Goal: Information Seeking & Learning: Find specific fact

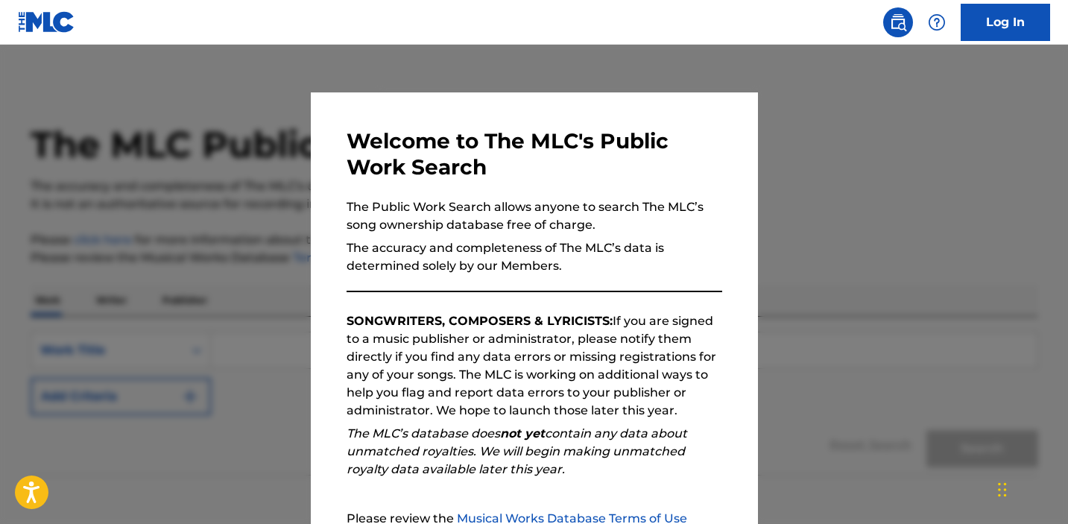
scroll to position [158, 0]
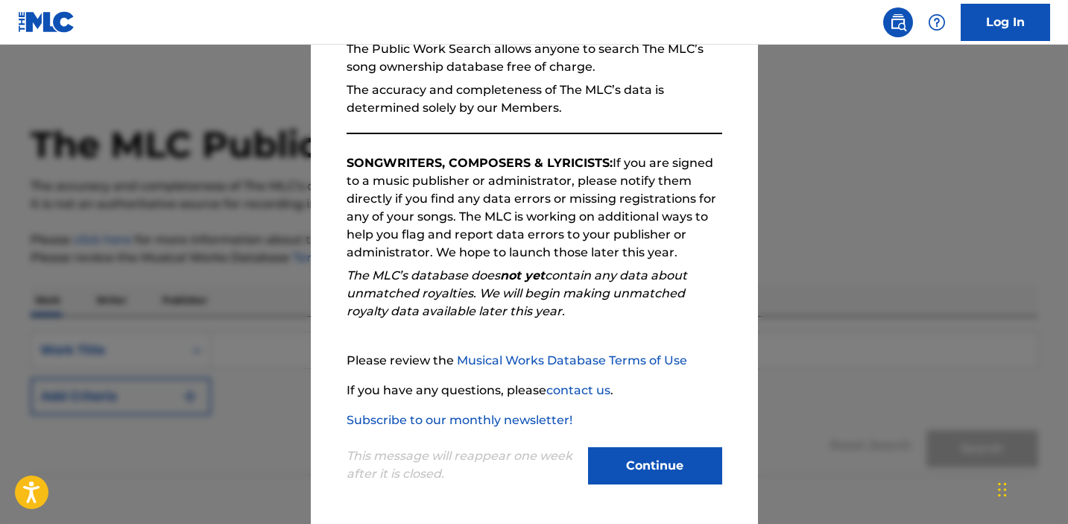
click at [630, 449] on button "Continue" at bounding box center [655, 465] width 134 height 37
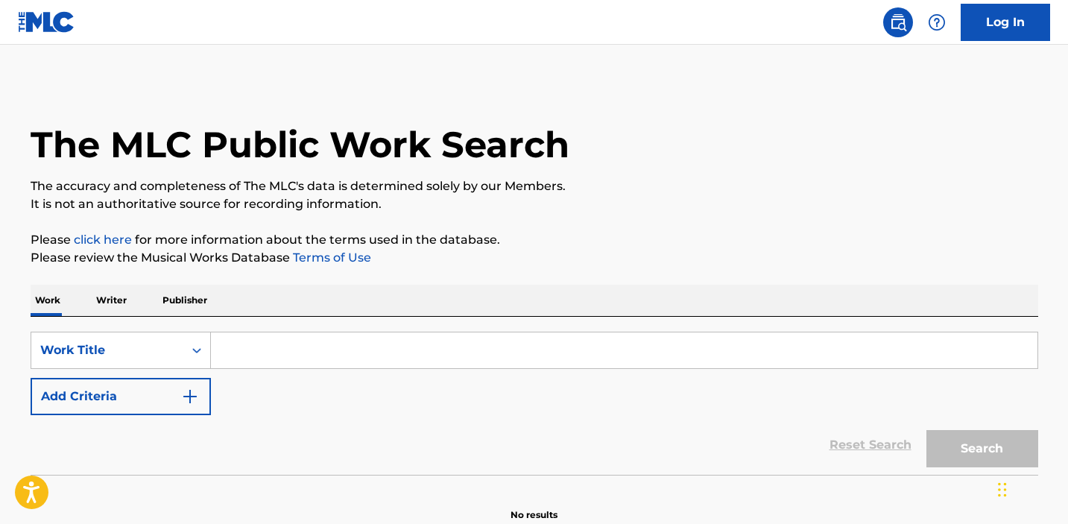
click at [255, 340] on input "Search Form" at bounding box center [624, 351] width 827 height 36
paste input "[PERSON_NAME]"
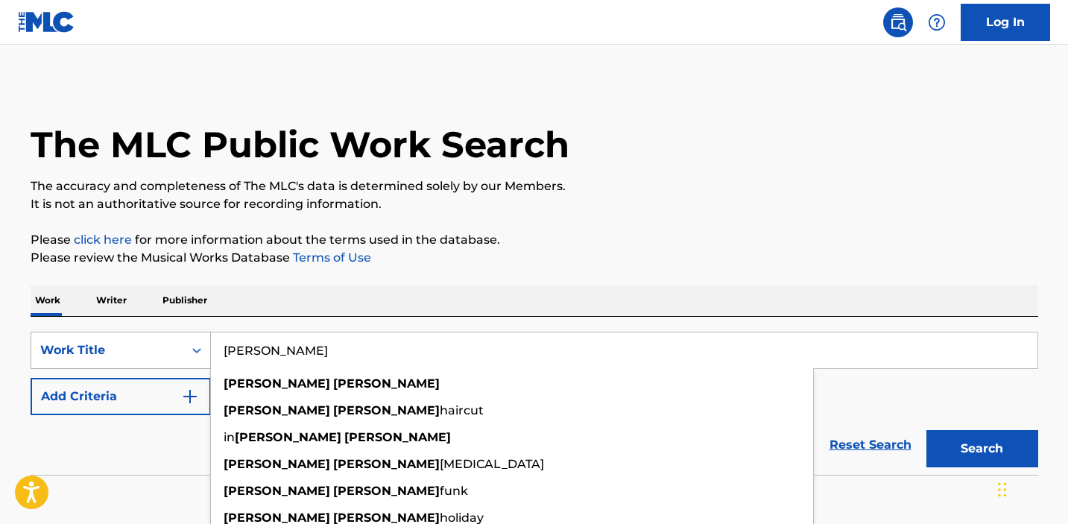
click at [198, 352] on div "Work Title" at bounding box center [121, 350] width 180 height 37
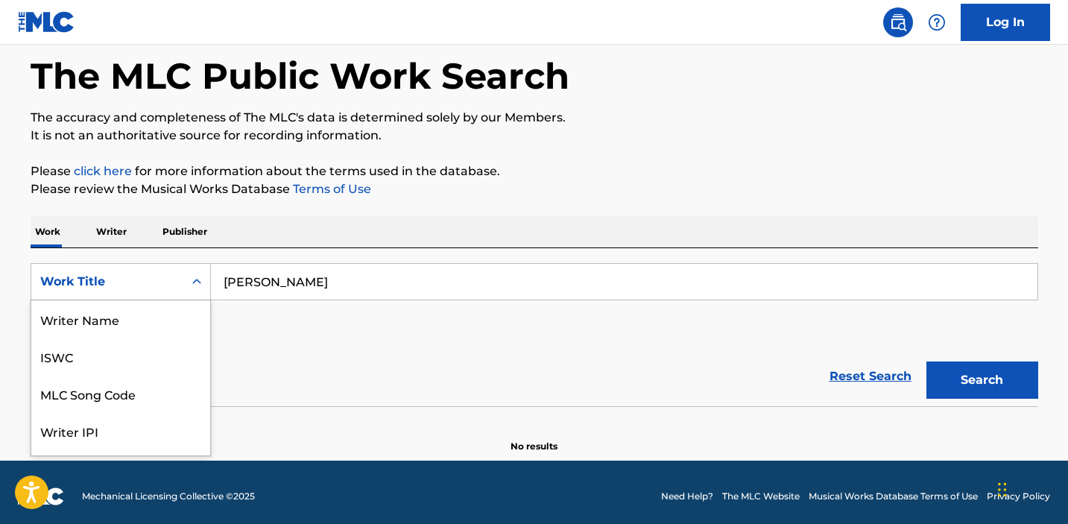
scroll to position [75, 0]
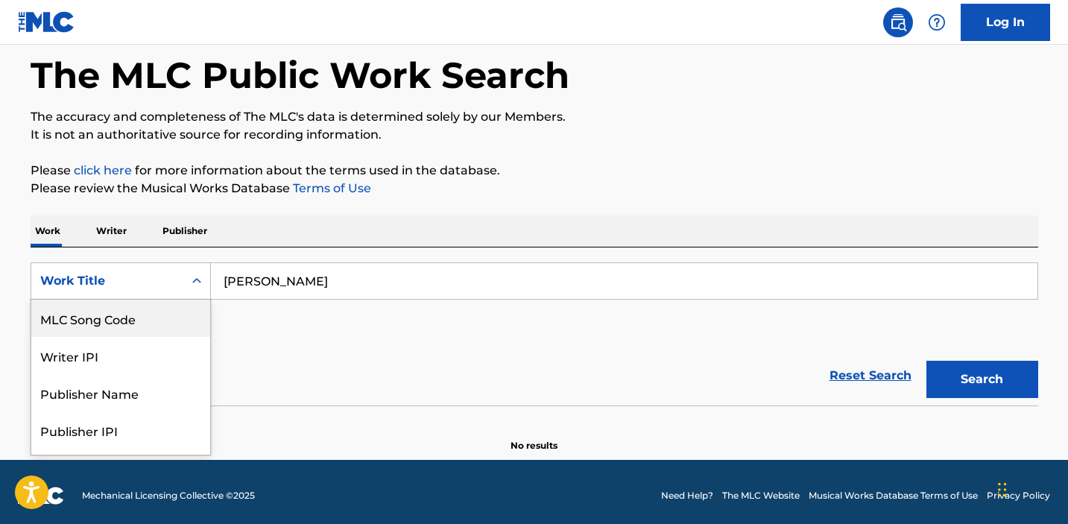
click at [267, 306] on div "SearchWithCriteriaa185d890-7183-48f0-82a1-29d7ccbb80cf MLC Song Code, 3 of 8. 8…" at bounding box center [535, 304] width 1008 height 84
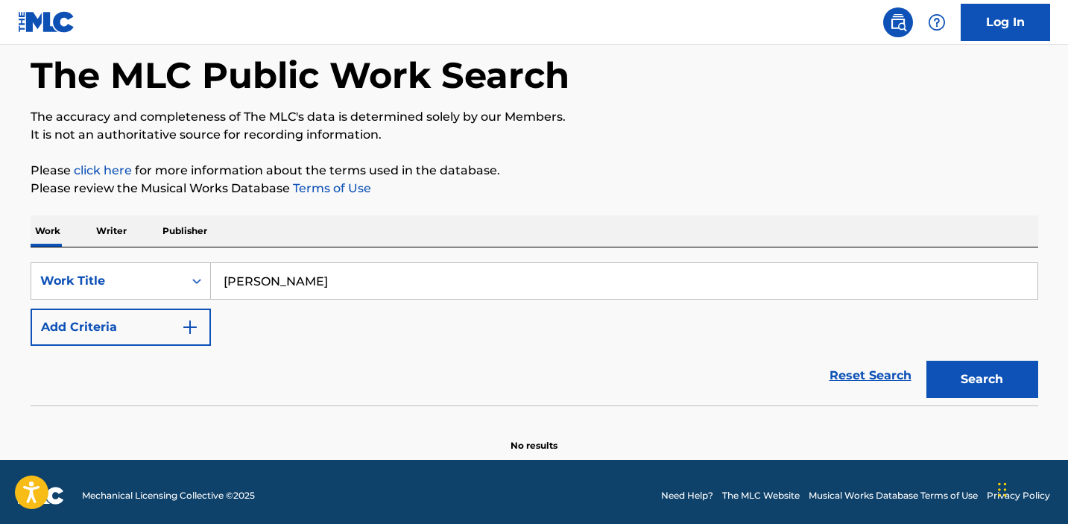
click at [279, 269] on input "[PERSON_NAME]" at bounding box center [624, 281] width 827 height 36
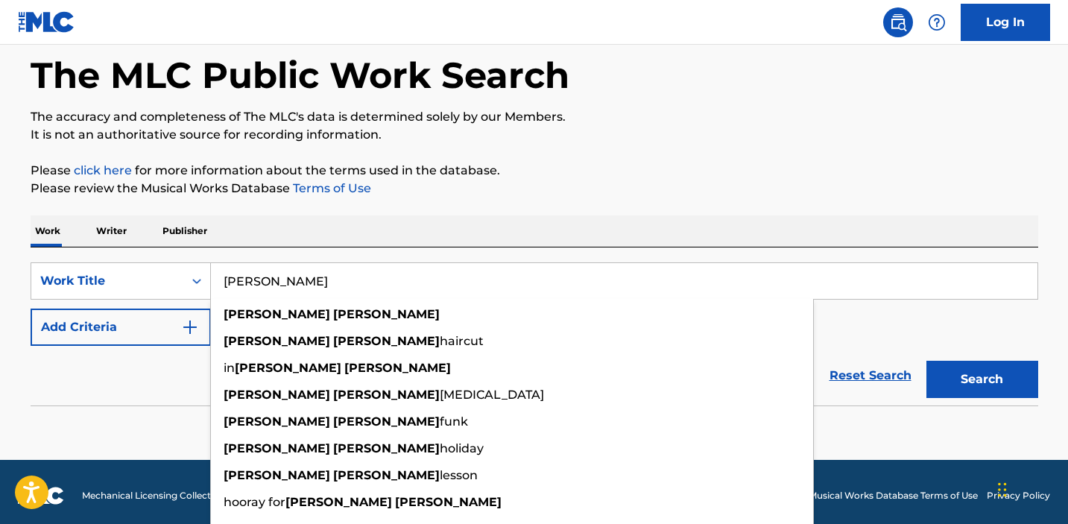
click at [286, 277] on input "[PERSON_NAME]" at bounding box center [624, 281] width 827 height 36
paste input "Surfin' U.S.A."
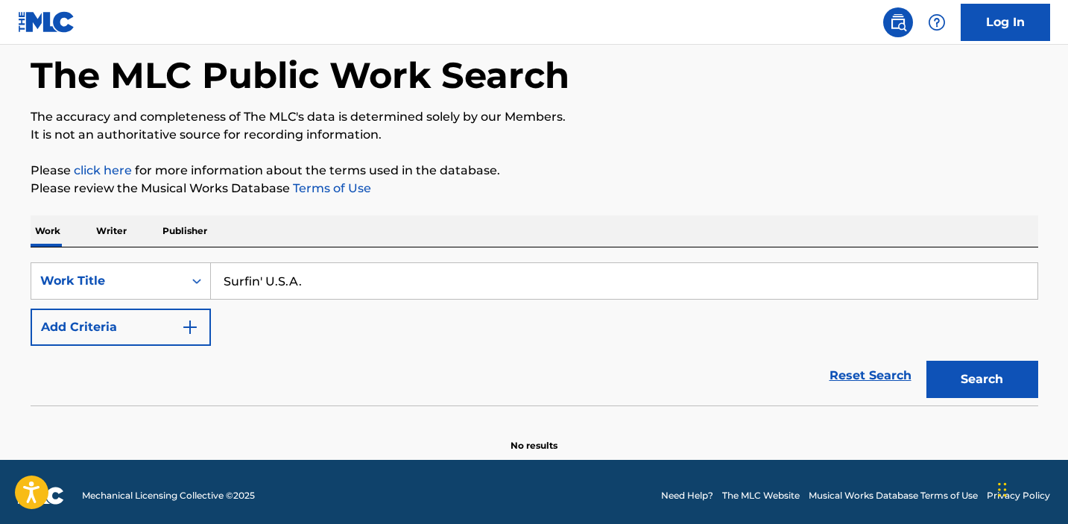
type input "Surfin' U.S.A."
click at [251, 238] on div "Work Writer Publisher" at bounding box center [535, 230] width 1008 height 31
click at [173, 316] on button "Add Criteria" at bounding box center [121, 327] width 180 height 37
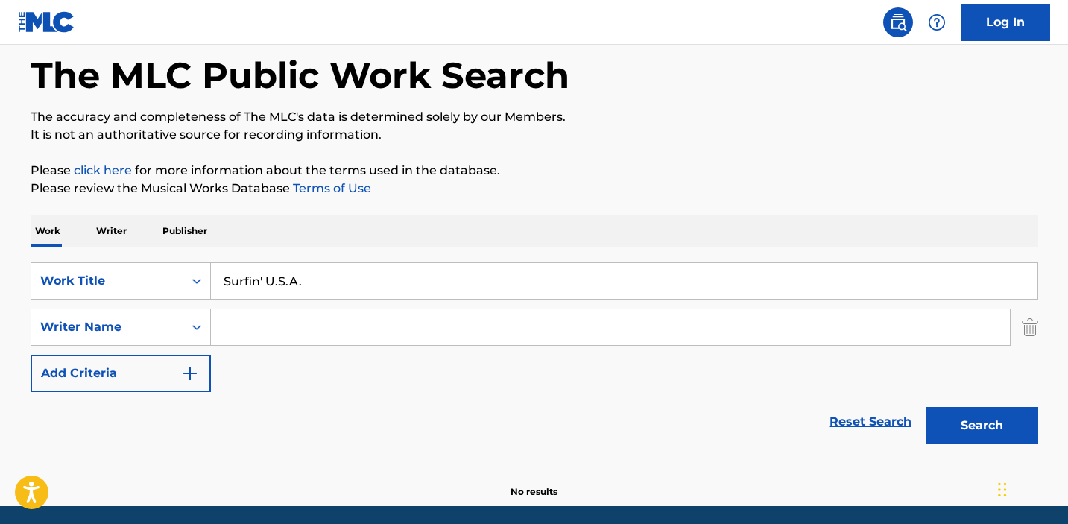
click at [236, 327] on input "Search Form" at bounding box center [610, 327] width 799 height 36
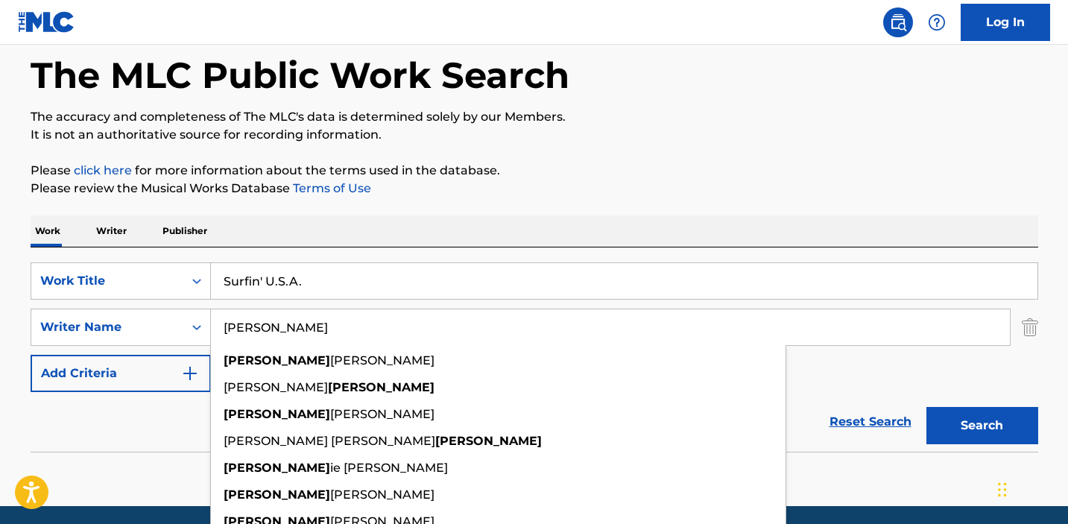
click at [927, 407] on button "Search" at bounding box center [983, 425] width 112 height 37
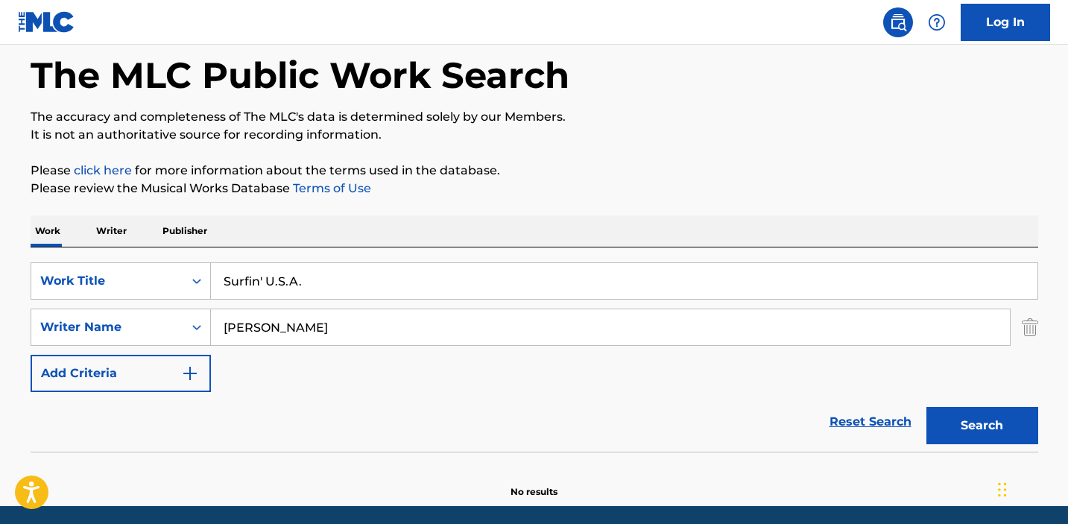
click at [321, 333] on input "[PERSON_NAME]" at bounding box center [610, 327] width 799 height 36
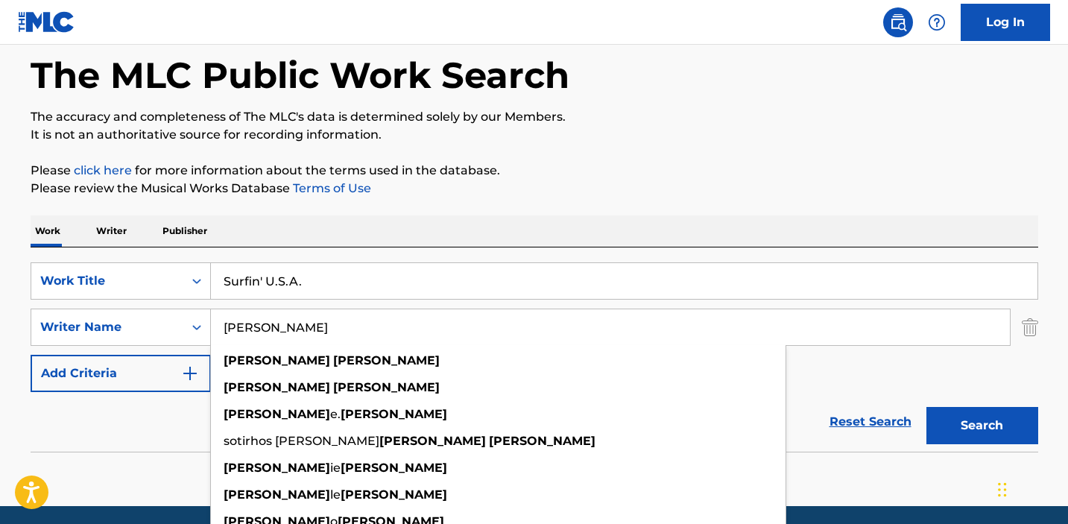
type input "[PERSON_NAME]"
click at [927, 407] on button "Search" at bounding box center [983, 425] width 112 height 37
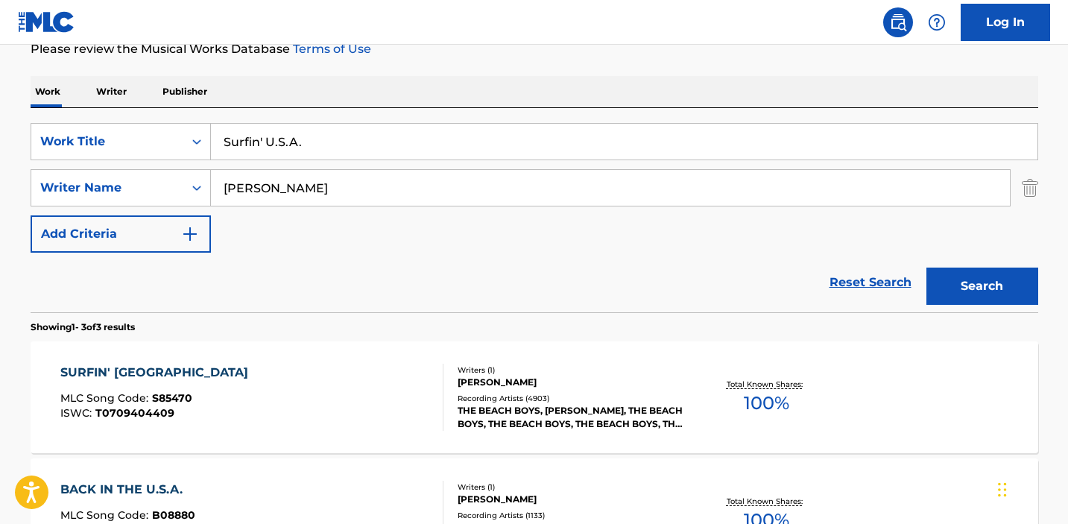
scroll to position [210, 0]
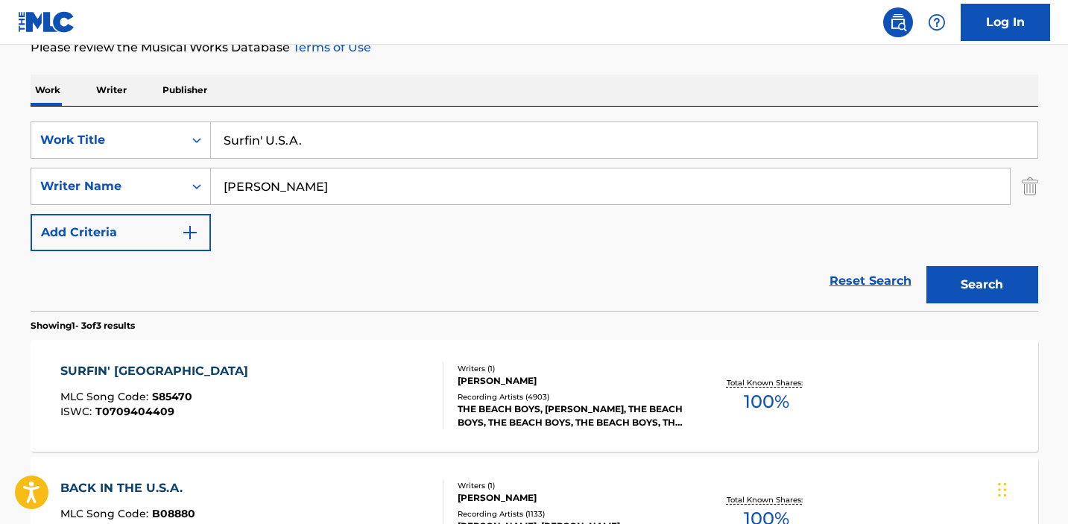
click at [127, 365] on div "SURFIN' [GEOGRAPHIC_DATA]" at bounding box center [157, 371] width 195 height 18
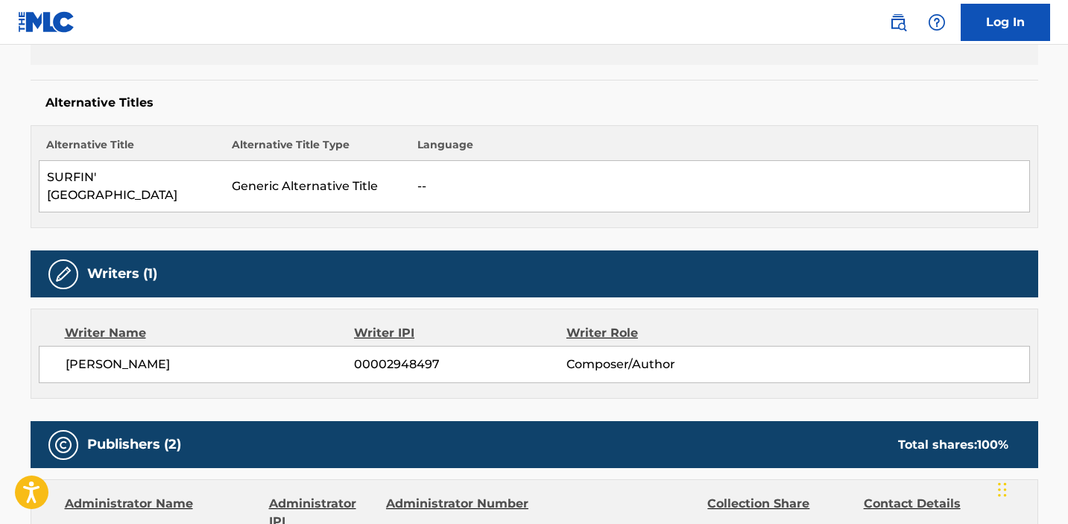
scroll to position [235, 0]
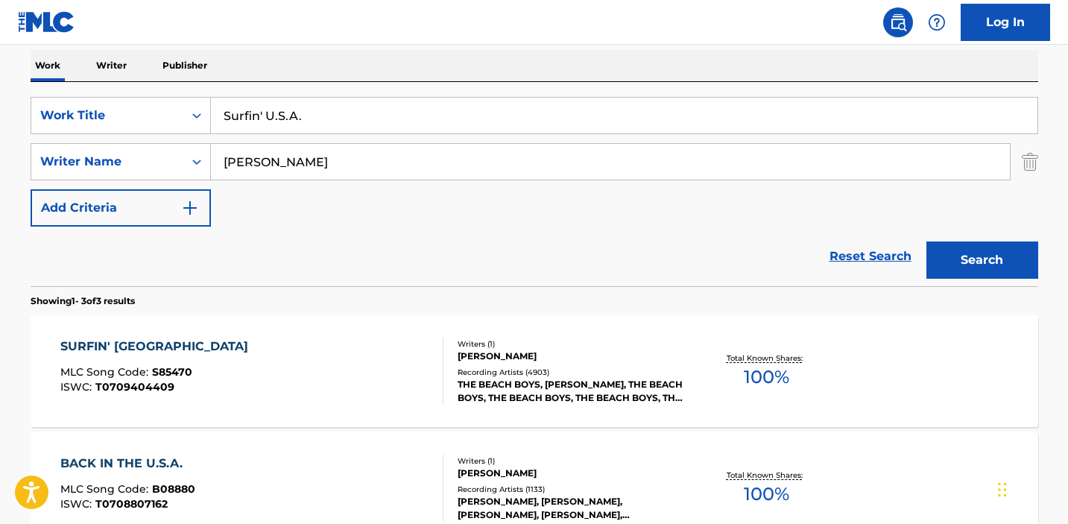
scroll to position [210, 0]
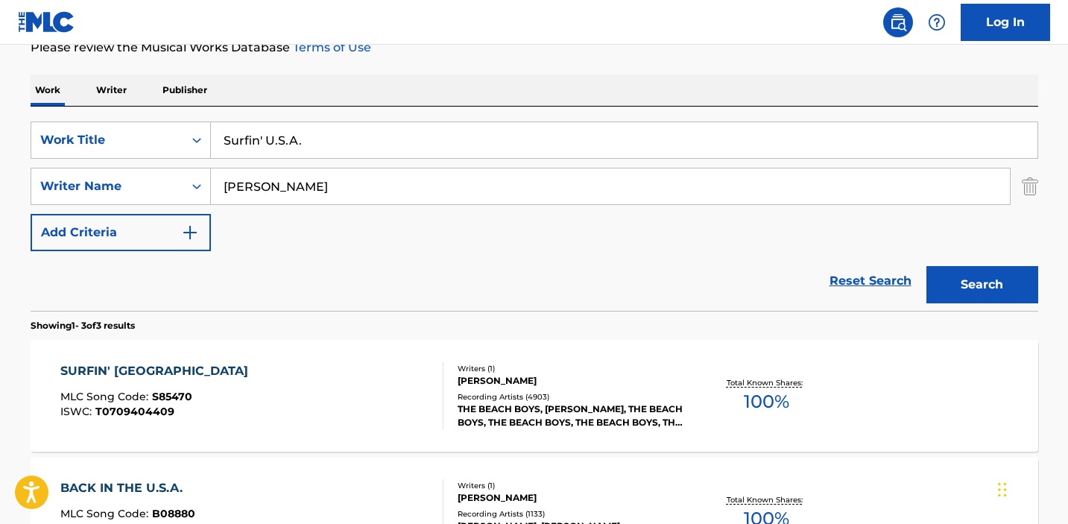
drag, startPoint x: 248, startPoint y: 131, endPoint x: 257, endPoint y: 135, distance: 9.7
click at [248, 131] on input "Surfin' U.S.A." at bounding box center [624, 140] width 827 height 36
drag, startPoint x: 247, startPoint y: 145, endPoint x: 195, endPoint y: 142, distance: 52.3
click at [195, 142] on div "SearchWithCriteriaa185d890-7183-48f0-82a1-29d7ccbb80cf Work Title Surfin' U.S.A." at bounding box center [535, 140] width 1008 height 37
click at [312, 197] on input "[PERSON_NAME]" at bounding box center [610, 187] width 799 height 36
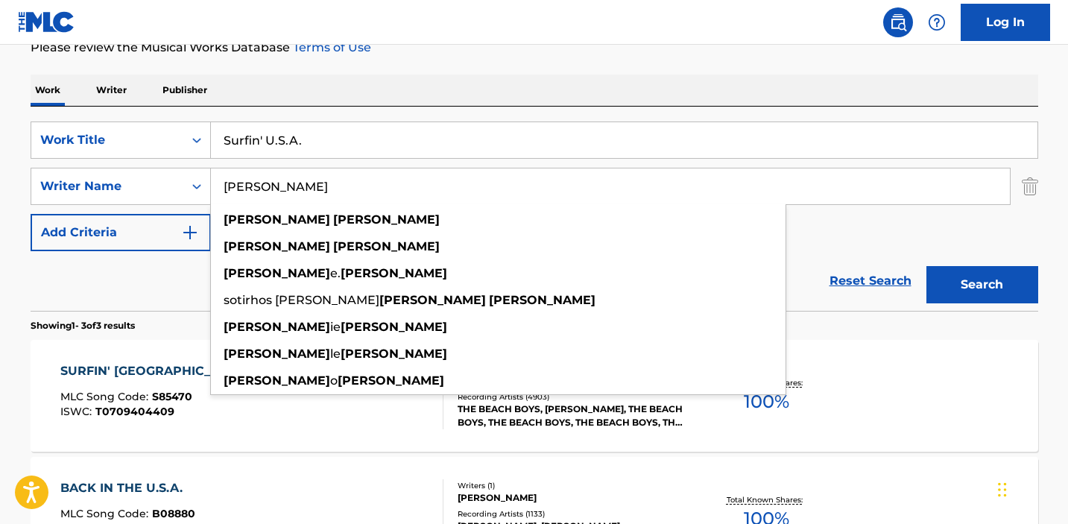
drag, startPoint x: 285, startPoint y: 188, endPoint x: 218, endPoint y: 180, distance: 67.6
click at [221, 181] on input "[PERSON_NAME]" at bounding box center [610, 187] width 799 height 36
paste input "[PERSON_NAME]"
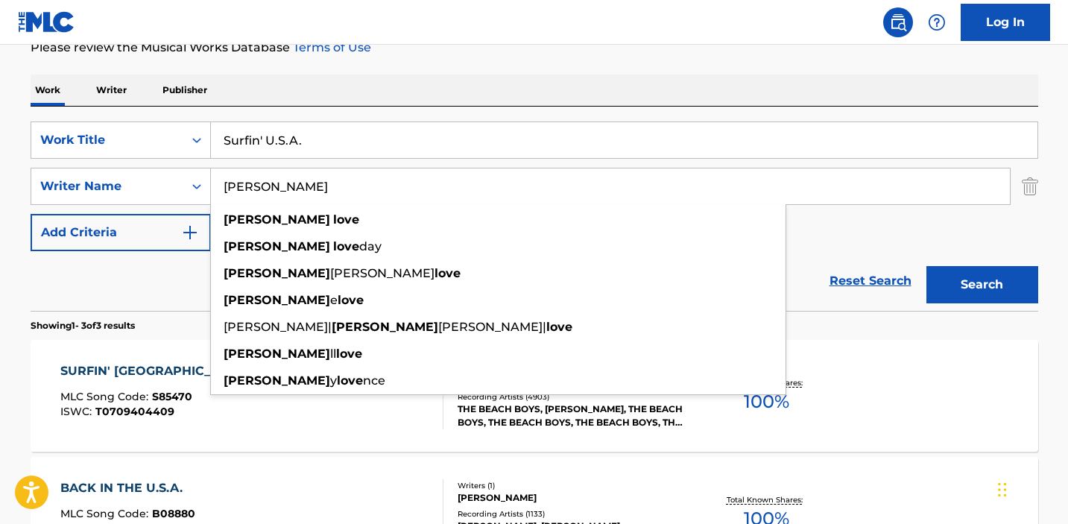
type input "[PERSON_NAME]"
click at [340, 145] on input "Surfin' U.S.A." at bounding box center [624, 140] width 827 height 36
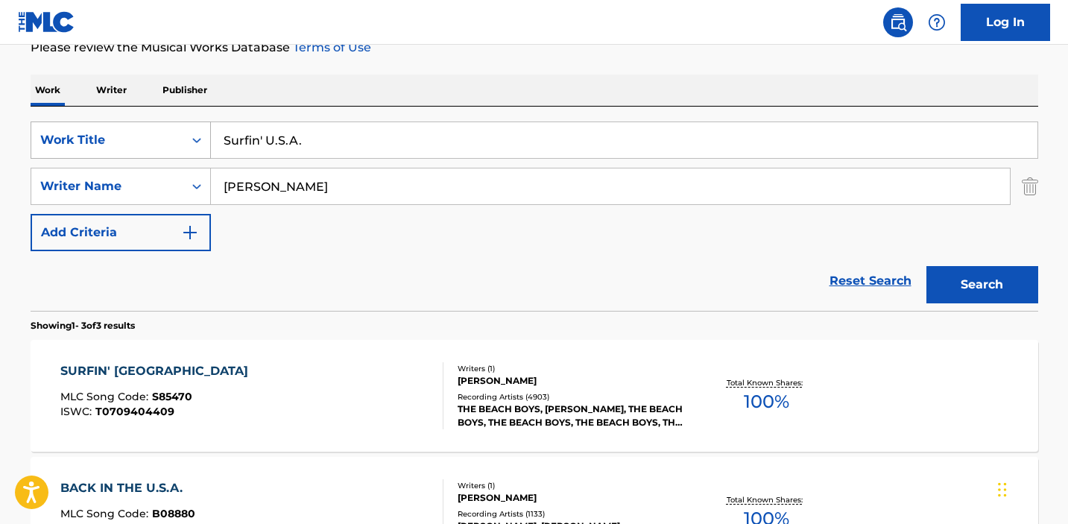
drag, startPoint x: 342, startPoint y: 142, endPoint x: 183, endPoint y: 135, distance: 159.7
click at [184, 136] on div "SearchWithCriteriaa185d890-7183-48f0-82a1-29d7ccbb80cf Work Title Surfin' U.S.A." at bounding box center [535, 140] width 1008 height 37
paste input "Kokomo"
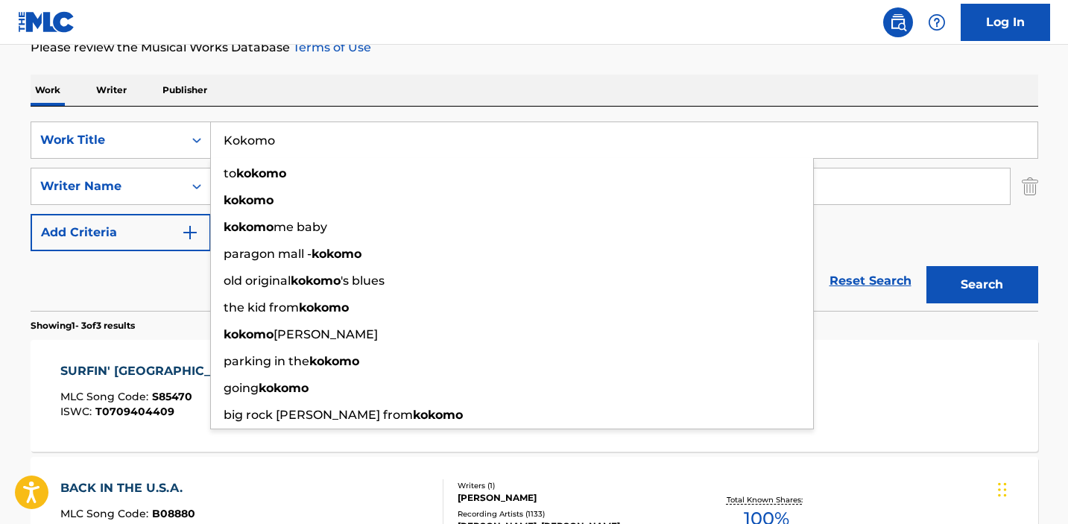
type input "Kokomo"
click at [978, 304] on div "Search" at bounding box center [978, 281] width 119 height 60
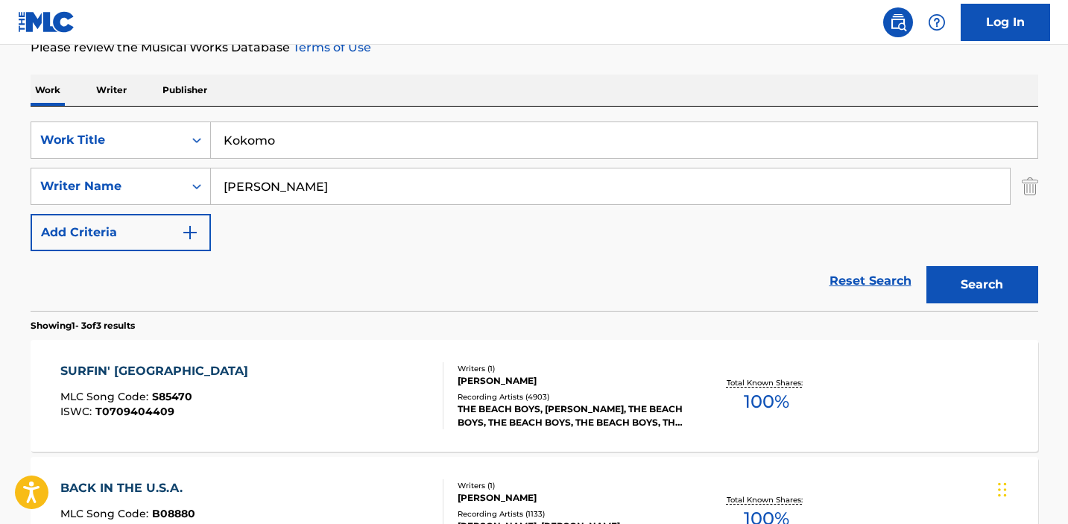
click at [980, 296] on button "Search" at bounding box center [983, 284] width 112 height 37
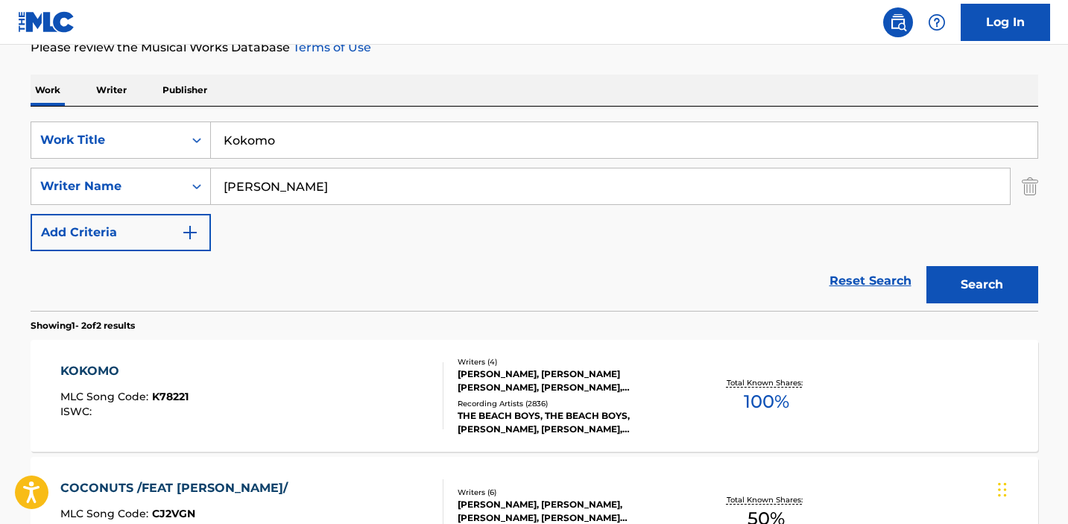
click at [102, 371] on div "KOKOMO" at bounding box center [124, 371] width 128 height 18
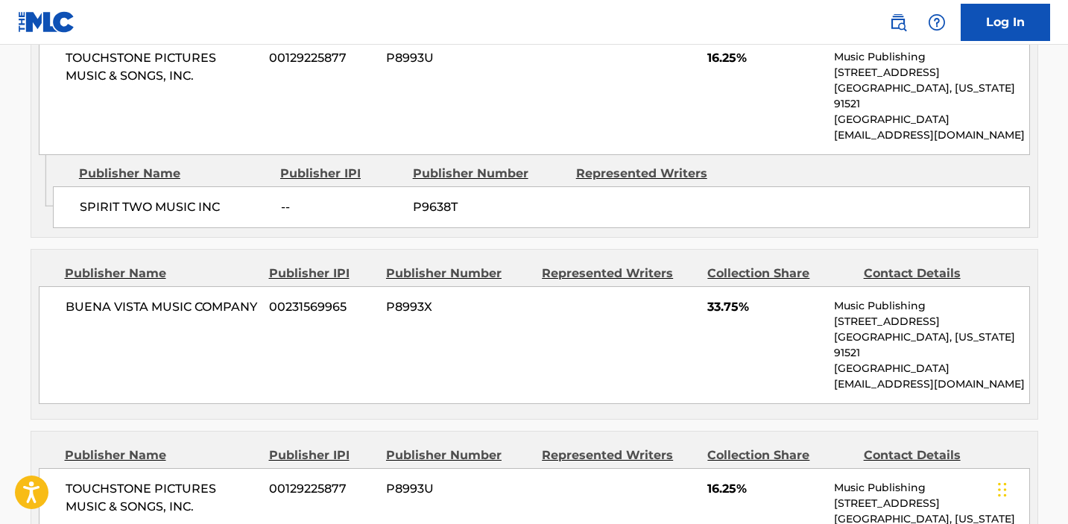
scroll to position [1435, 0]
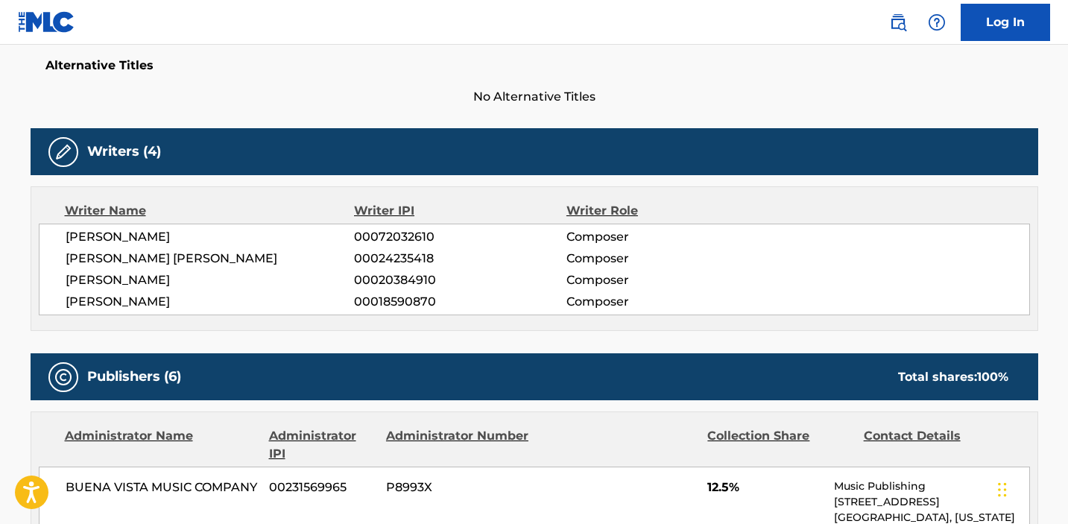
scroll to position [532, 0]
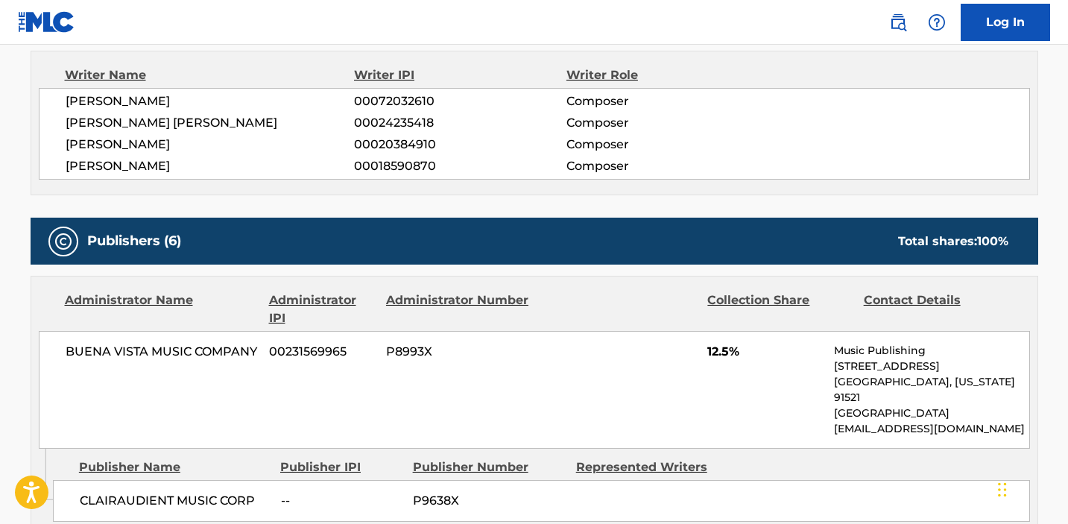
click at [372, 95] on span "00072032610" at bounding box center [460, 101] width 212 height 18
copy span "00072032610"
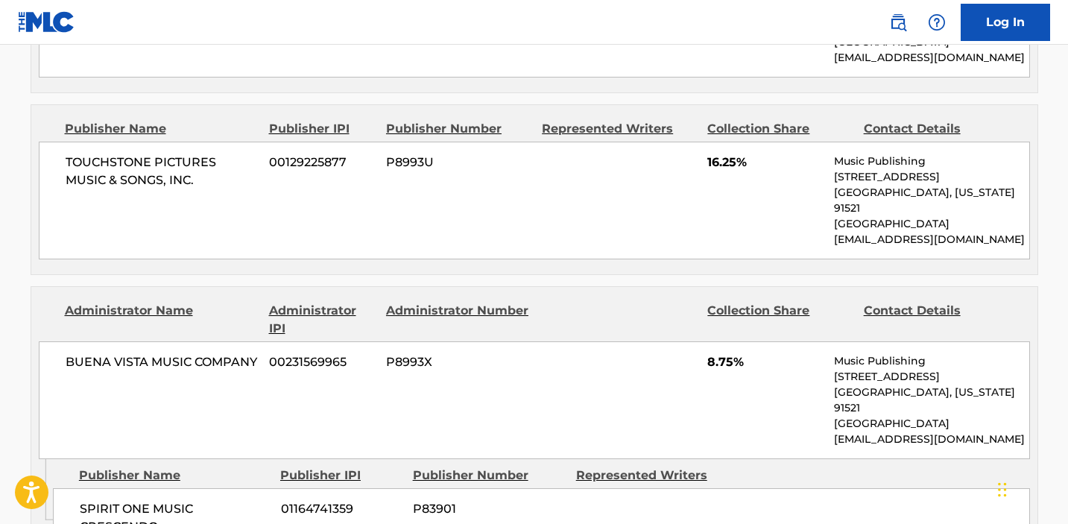
scroll to position [1804, 0]
